Goal: Task Accomplishment & Management: Manage account settings

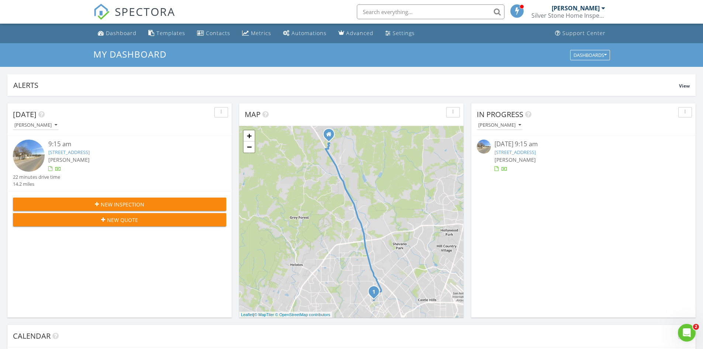
click at [90, 151] on link "[STREET_ADDRESS]" at bounding box center [68, 152] width 41 height 7
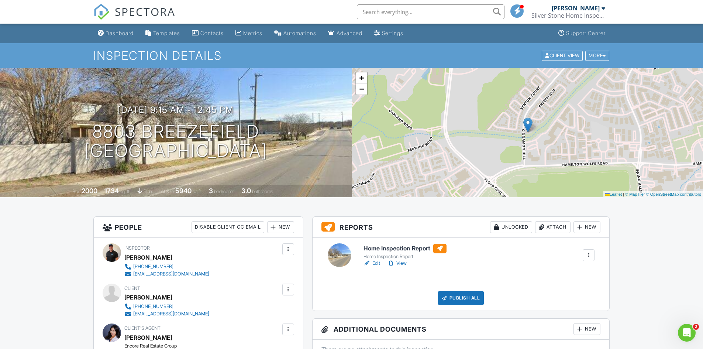
click at [399, 261] on link "View" at bounding box center [396, 262] width 19 height 7
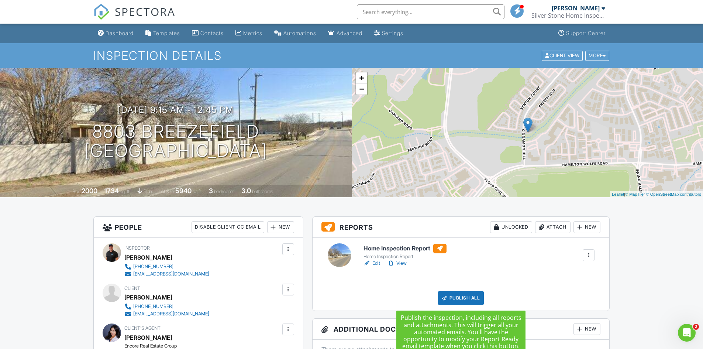
click at [468, 292] on div "Publish All" at bounding box center [461, 298] width 46 height 14
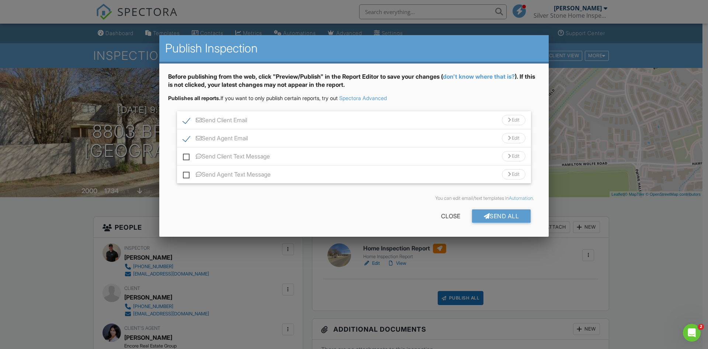
drag, startPoint x: 188, startPoint y: 173, endPoint x: 188, endPoint y: 167, distance: 5.9
click at [188, 173] on label "Send Agent Text Message" at bounding box center [227, 175] width 88 height 9
click at [188, 173] on input "Send Agent Text Message" at bounding box center [185, 170] width 5 height 5
checkbox input "true"
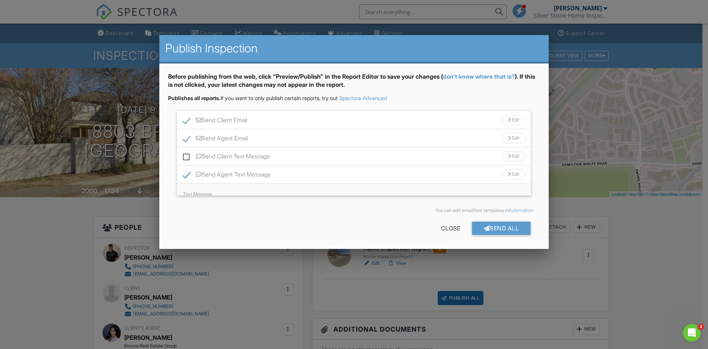
click at [188, 158] on label "Send Client Text Message" at bounding box center [226, 157] width 87 height 9
click at [188, 155] on input "Send Client Text Message" at bounding box center [185, 152] width 5 height 5
checkbox input "true"
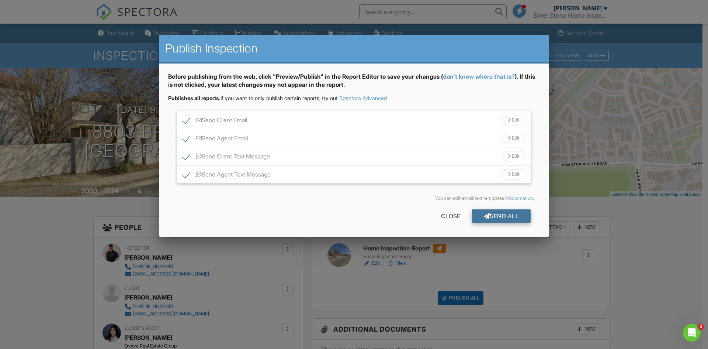
click at [510, 217] on div "Send All" at bounding box center [501, 215] width 59 height 13
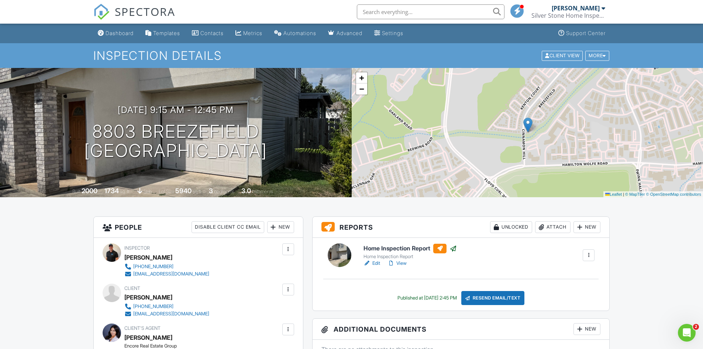
click at [691, 329] on icon "Open Intercom Messenger" at bounding box center [685, 331] width 12 height 12
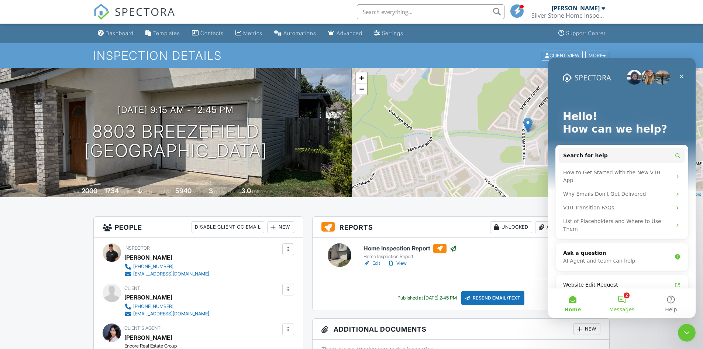
click at [625, 299] on button "2 Messages" at bounding box center [621, 303] width 49 height 30
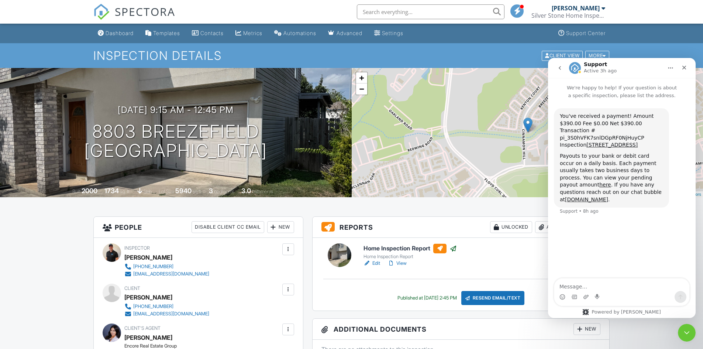
click at [557, 69] on icon "go back" at bounding box center [560, 68] width 6 height 6
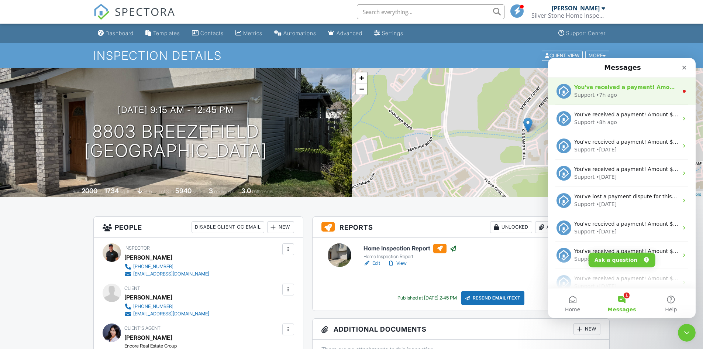
click at [643, 99] on div "You've received a payment! Amount $500.00 Fee $0.00 Net $500.00 Transaction # p…" at bounding box center [622, 90] width 148 height 27
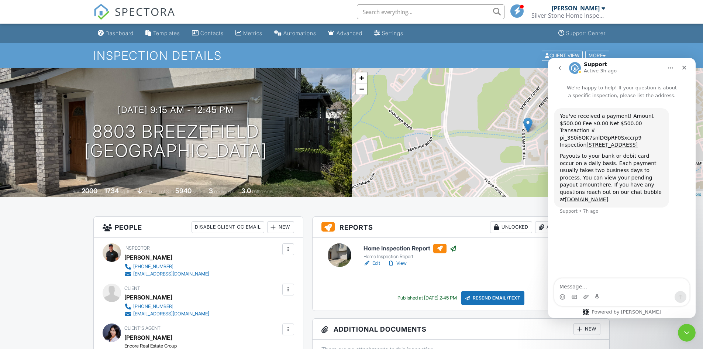
click at [558, 69] on icon "go back" at bounding box center [560, 68] width 6 height 6
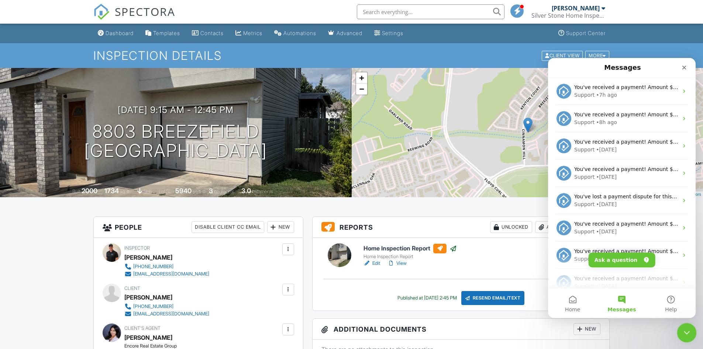
click at [683, 328] on icon "Close Intercom Messenger" at bounding box center [685, 331] width 9 height 9
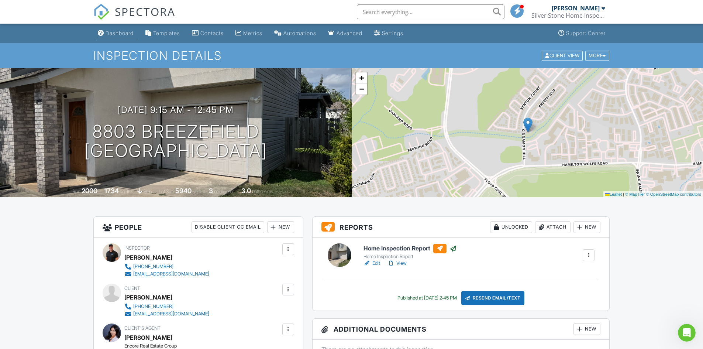
click at [119, 31] on div "Dashboard" at bounding box center [119, 33] width 28 height 6
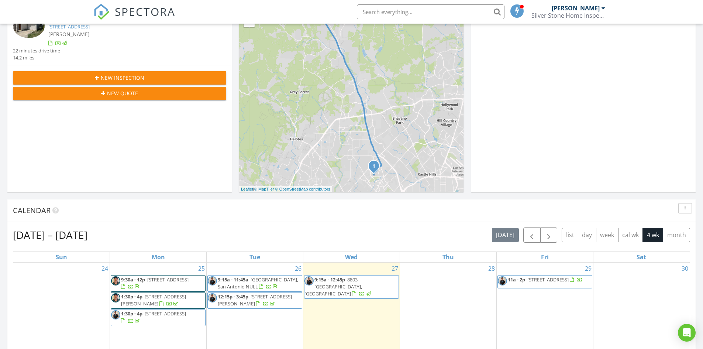
scroll to position [295, 0]
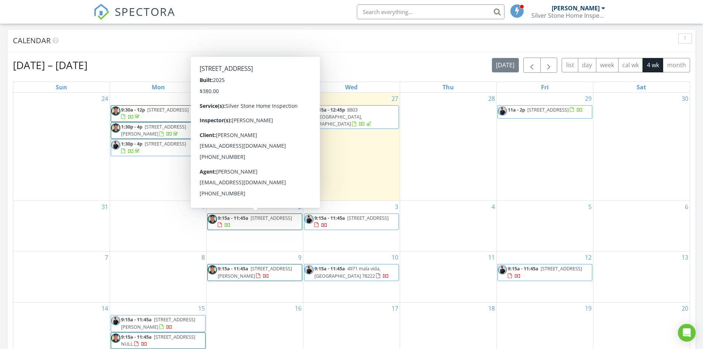
click at [270, 220] on span "[STREET_ADDRESS]" at bounding box center [270, 217] width 41 height 7
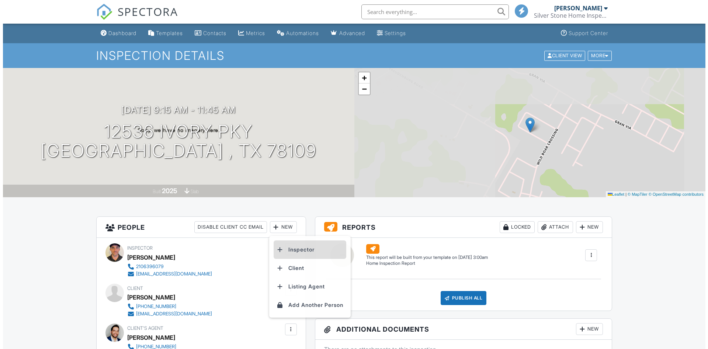
scroll to position [74, 0]
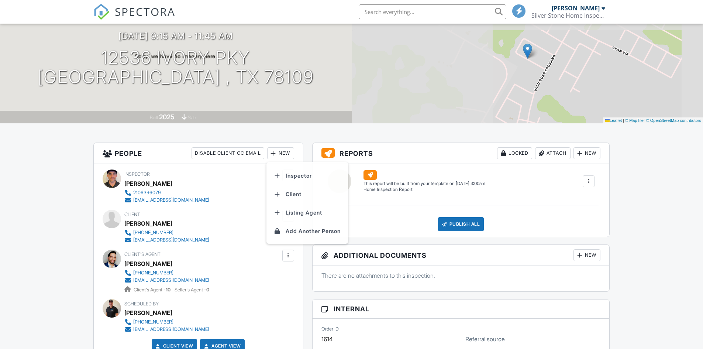
click at [300, 173] on li "Inspector" at bounding box center [307, 175] width 73 height 18
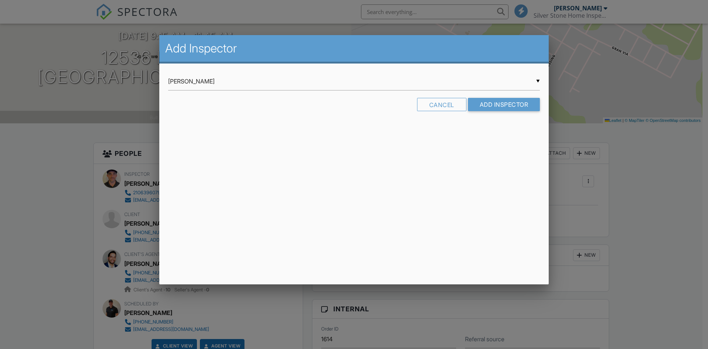
scroll to position [0, 0]
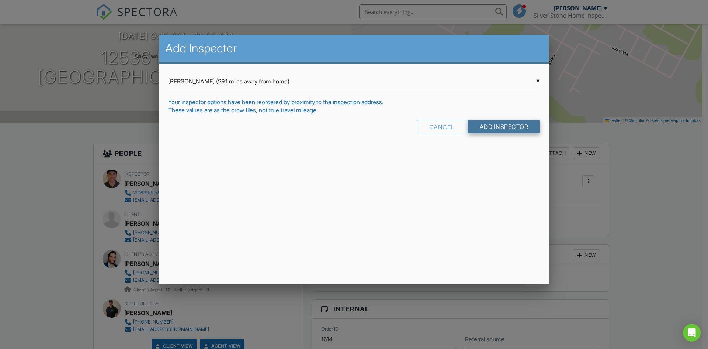
click at [494, 122] on input "Add Inspector" at bounding box center [504, 126] width 72 height 13
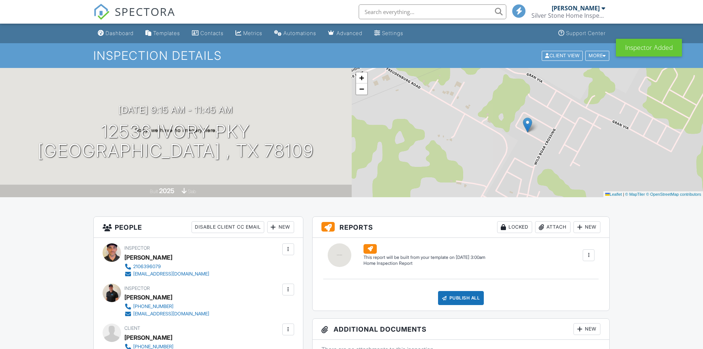
click at [292, 243] on div at bounding box center [288, 249] width 12 height 12
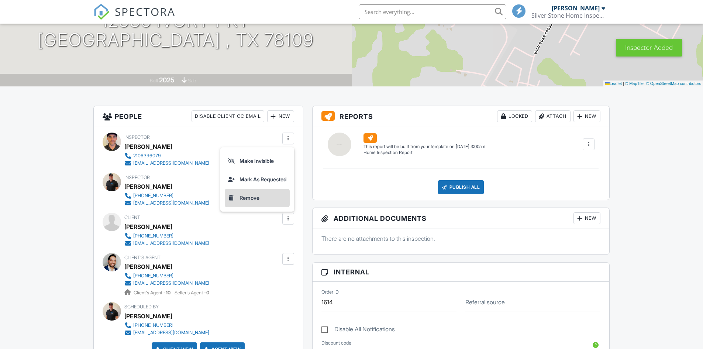
click at [257, 197] on li "Remove" at bounding box center [257, 197] width 65 height 18
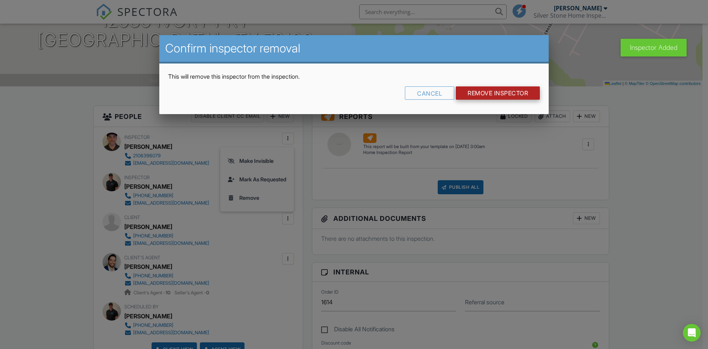
click at [502, 93] on input "Remove Inspector" at bounding box center [498, 92] width 84 height 13
